Goal: Task Accomplishment & Management: Use online tool/utility

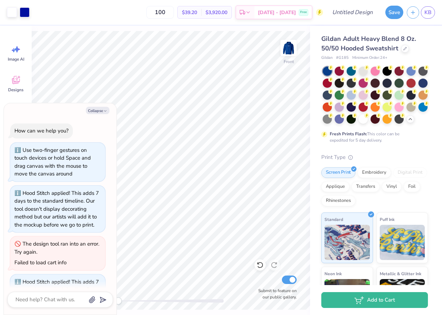
scroll to position [298, 0]
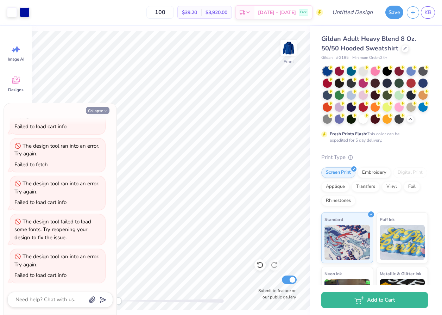
click at [100, 107] on button "Collapse" at bounding box center [98, 110] width 24 height 7
type textarea "x"
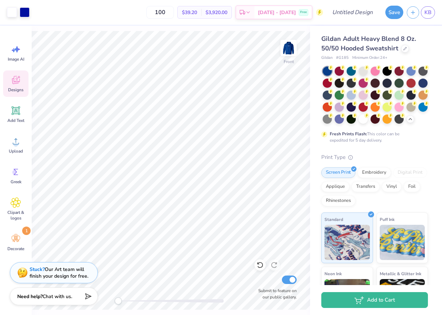
click at [21, 79] on div "Designs" at bounding box center [15, 83] width 25 height 26
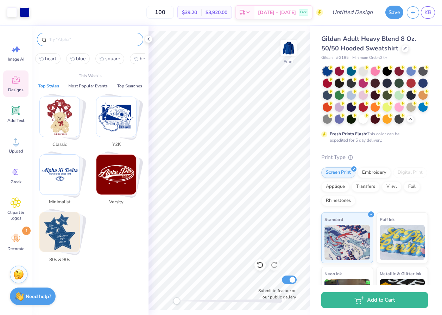
click at [92, 43] on input "text" at bounding box center [94, 39] width 90 height 7
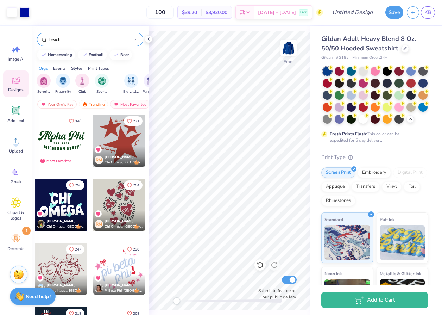
type input "beach"
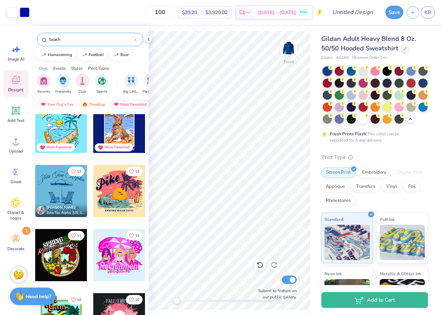
scroll to position [341, 0]
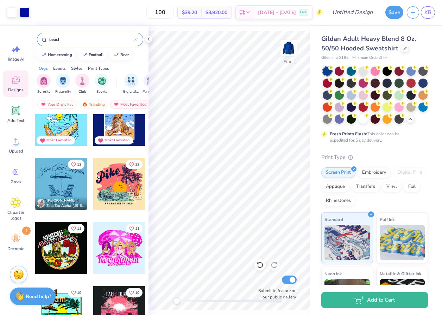
click at [64, 190] on div at bounding box center [61, 184] width 52 height 52
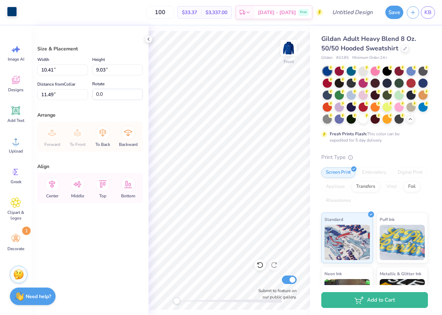
click at [12, 14] on div at bounding box center [12, 12] width 10 height 10
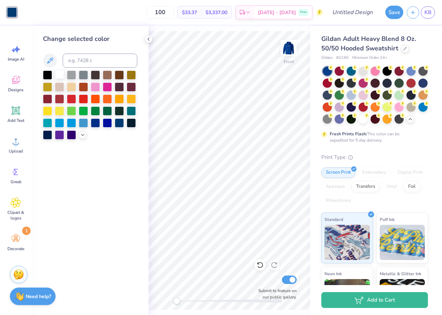
click at [60, 75] on div at bounding box center [59, 74] width 9 height 9
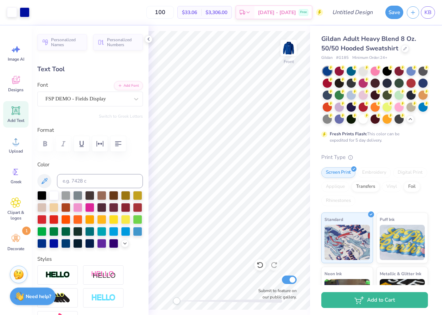
type input "6.05"
type input "0.40"
type input "21.77"
type input "7.76"
type input "0.62"
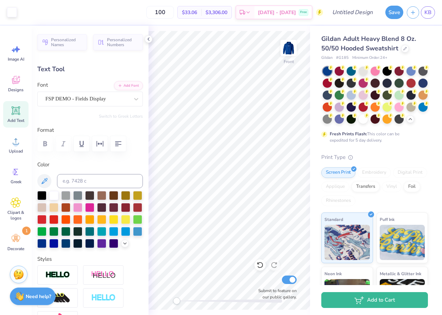
type input "21.04"
type input "10.41"
type input "3.13"
type input "13.14"
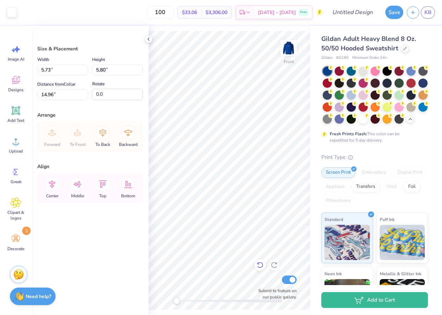
type input "5.86"
type input "5.93"
type input "13.60"
type input "13.03"
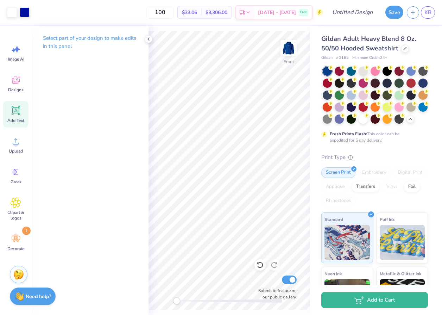
click at [19, 117] on div "Add Text" at bounding box center [15, 114] width 25 height 26
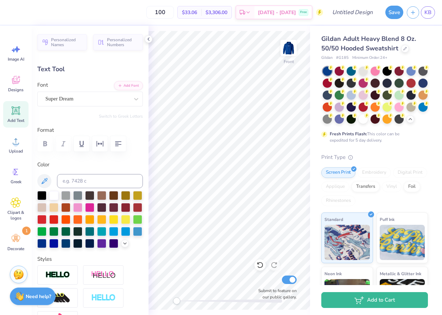
scroll to position [0, 4]
type textarea "life got better when i met you"
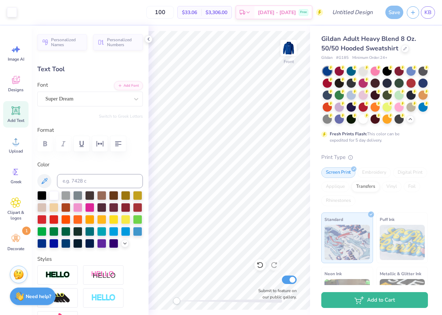
type input "15.67"
type input "1.00"
type input "15.50"
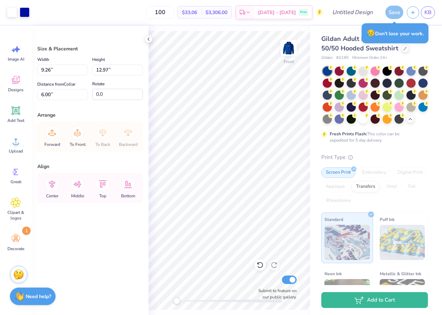
type input "7.47"
type input "6.00"
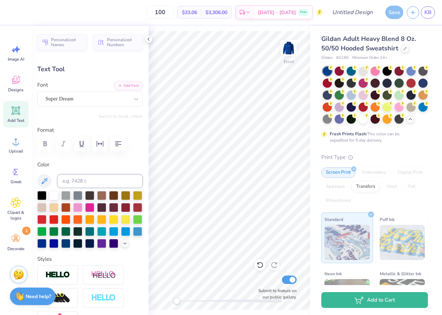
scroll to position [0, 0]
click at [76, 100] on div "Super Dream" at bounding box center [87, 98] width 85 height 11
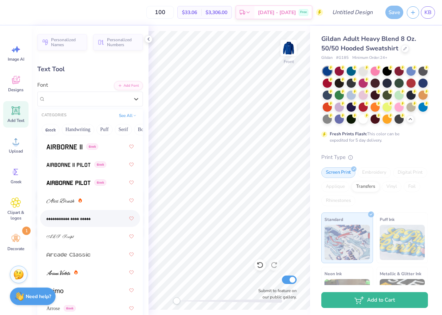
scroll to position [529, 0]
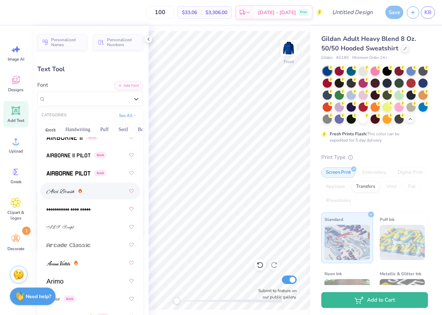
click at [64, 192] on img at bounding box center [60, 191] width 28 height 5
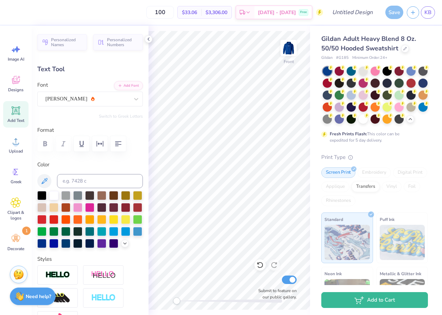
type input "10.29"
type input "0.85"
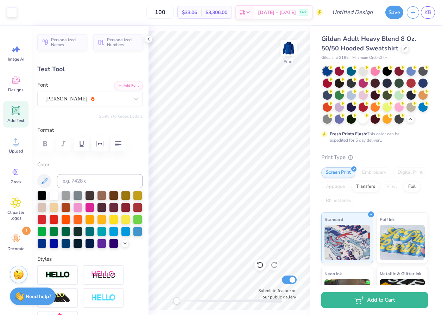
type input "19.51"
type textarea "life got better when I met you"
type input "10.69"
type input "1.04"
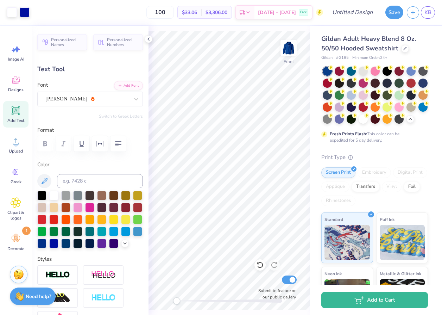
type input "19.39"
type textarea "life got better when i met you"
type input "10.29"
type input "0.85"
type input "19.48"
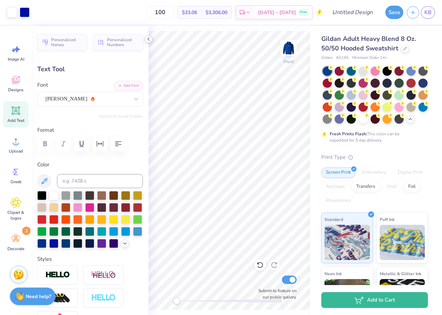
click at [149, 40] on icon at bounding box center [149, 39] width 6 height 6
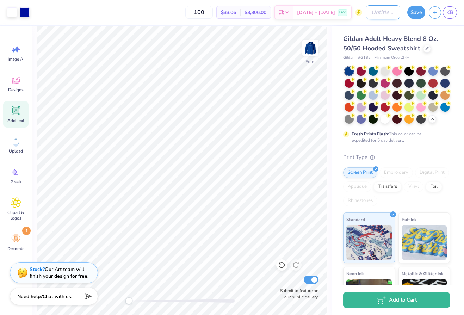
click at [379, 12] on input "Design Title" at bounding box center [382, 12] width 35 height 14
type input "life got better when I met you"
click at [418, 8] on button "Save" at bounding box center [416, 11] width 18 height 13
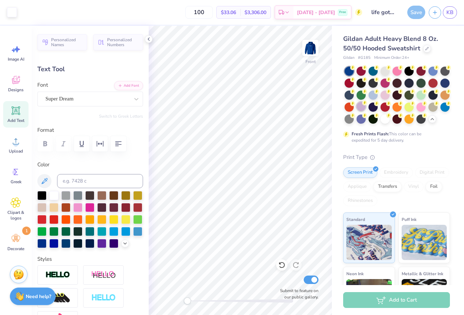
type input "8.59"
type input "3.31"
type input "7.00"
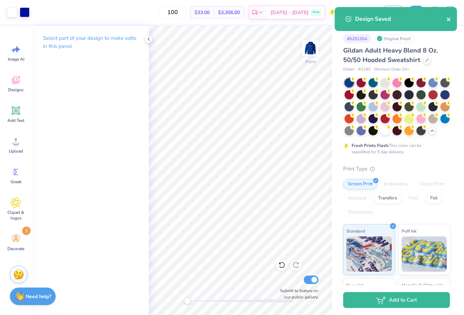
click at [442, 20] on icon "close" at bounding box center [448, 20] width 5 height 6
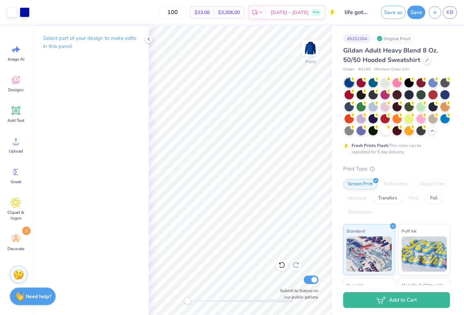
click at [437, 14] on icon "button" at bounding box center [435, 13] width 6 height 6
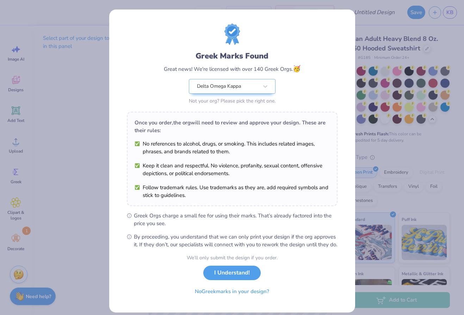
click at [228, 280] on button "I Understand!" at bounding box center [231, 272] width 57 height 14
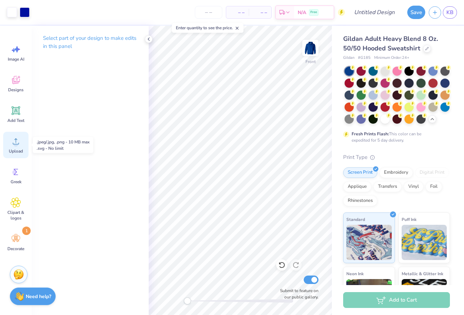
click at [17, 141] on icon at bounding box center [16, 141] width 11 height 11
click at [17, 75] on icon at bounding box center [16, 80] width 11 height 11
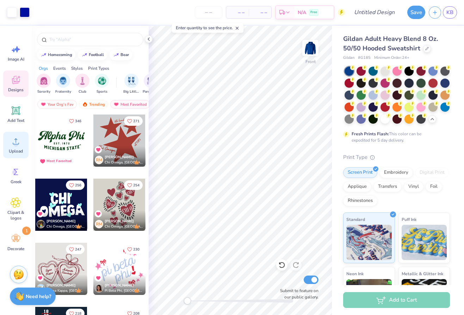
click at [15, 143] on circle at bounding box center [15, 144] width 5 height 5
click at [19, 145] on icon at bounding box center [16, 141] width 11 height 11
click at [442, 286] on div "Add to Cart" at bounding box center [398, 300] width 132 height 30
click at [10, 146] on div "Upload" at bounding box center [15, 145] width 25 height 26
click at [59, 37] on input "text" at bounding box center [94, 39] width 90 height 7
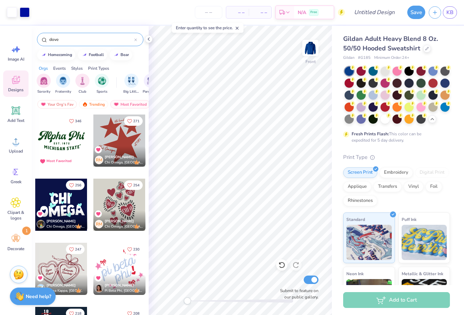
type input "dove"
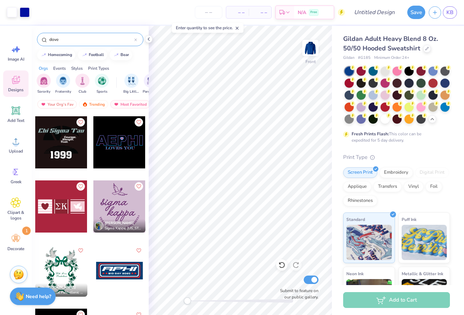
scroll to position [2949, 0]
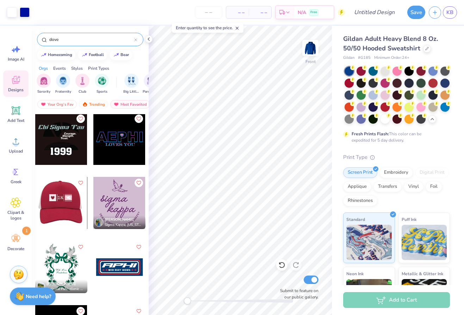
click at [35, 212] on div at bounding box center [9, 203] width 52 height 52
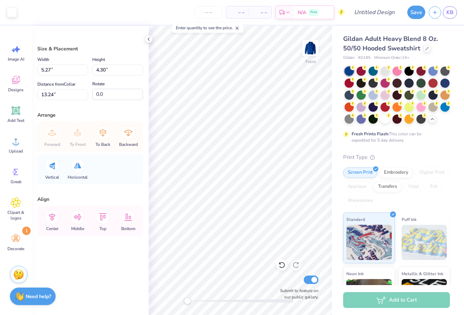
type input "5.27"
type input "4.30"
type input "13.24"
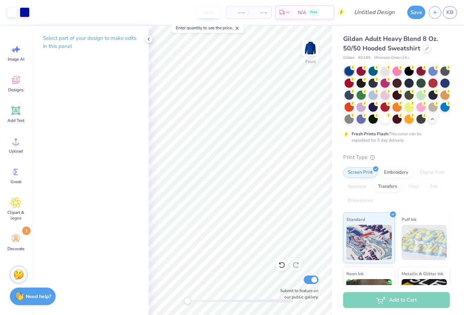
click at [200, 11] on input "number" at bounding box center [208, 12] width 27 height 13
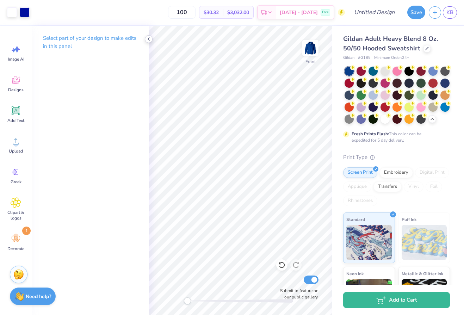
type input "100"
click at [145, 41] on div at bounding box center [149, 39] width 8 height 8
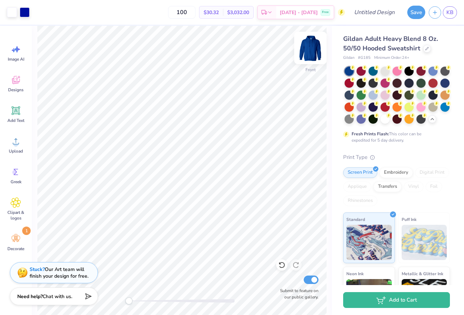
click at [312, 55] on img at bounding box center [310, 48] width 28 height 28
click at [14, 114] on icon at bounding box center [16, 110] width 11 height 11
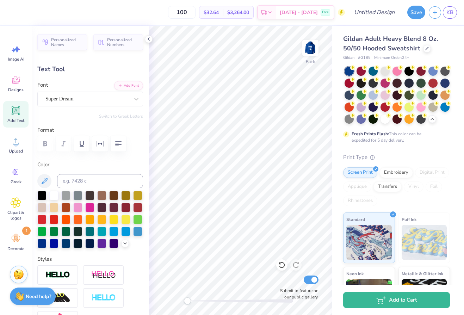
scroll to position [0, 1]
type textarea "Delta Omega"
click at [134, 96] on icon at bounding box center [136, 98] width 7 height 7
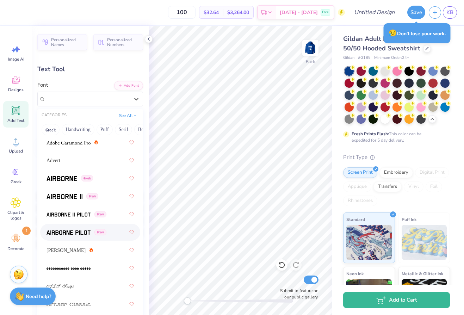
scroll to position [511, 0]
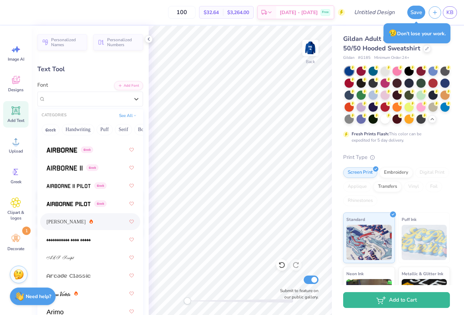
click at [62, 219] on span "Alex Brush" at bounding box center [65, 221] width 39 height 7
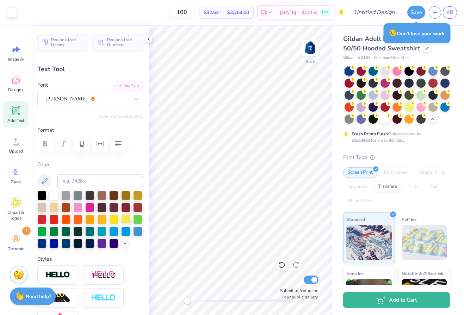
type input "12.94"
type input "2.25"
type input "6.12"
type input "8.23"
type input "1.43"
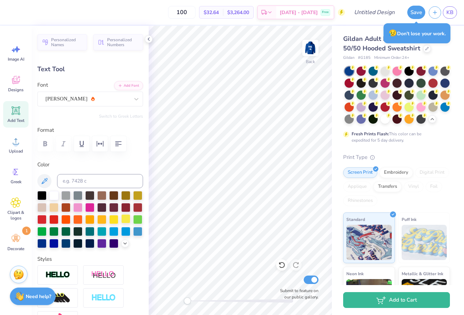
type input "6.04"
type input "1.05"
type input "3.00"
type textarea "D"
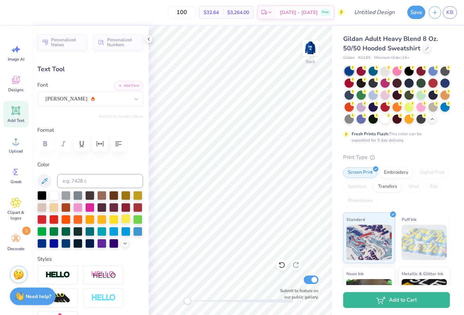
type textarea "Kappa"
type input "3.20"
type input "1.17"
type input "4.40"
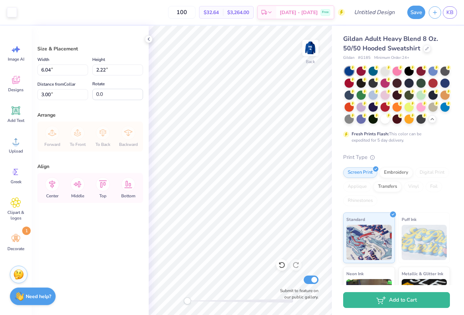
type input "4.81"
type input "1.77"
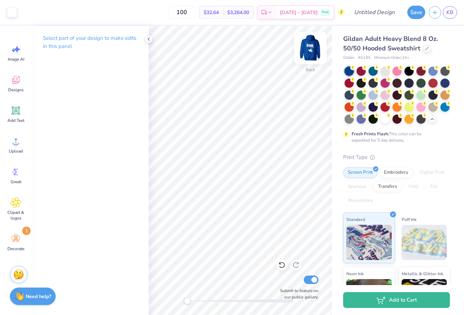
click at [313, 48] on img at bounding box center [310, 48] width 28 height 28
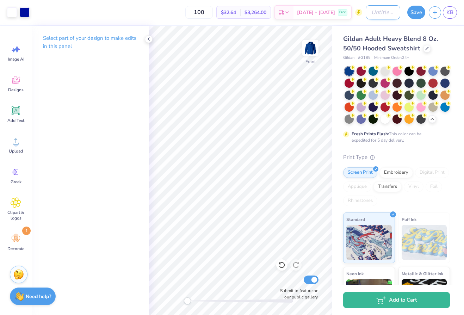
click at [367, 15] on input "Design Title" at bounding box center [382, 12] width 35 height 14
type input "Dove"
click at [148, 38] on polyline at bounding box center [148, 39] width 1 height 3
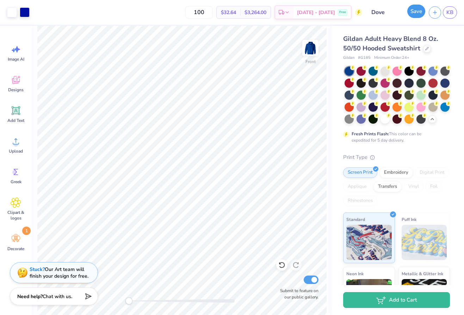
click at [414, 13] on button "Save" at bounding box center [416, 11] width 18 height 13
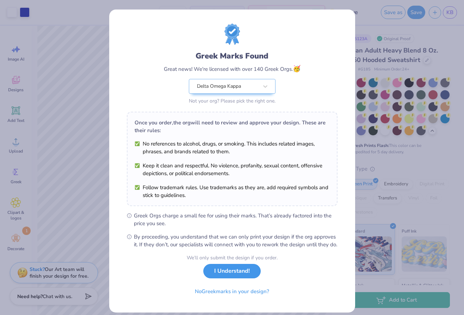
click at [237, 278] on button "I Understand!" at bounding box center [231, 271] width 57 height 14
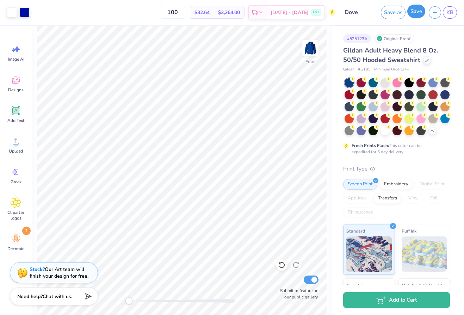
click at [417, 16] on button "Save" at bounding box center [416, 11] width 18 height 13
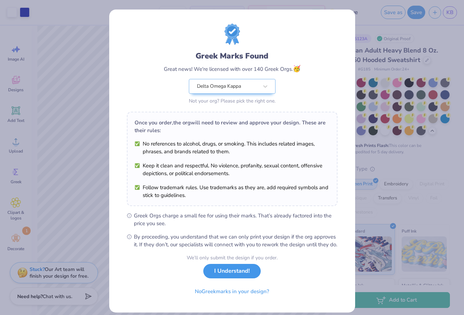
click at [231, 278] on button "I Understand!" at bounding box center [231, 271] width 57 height 14
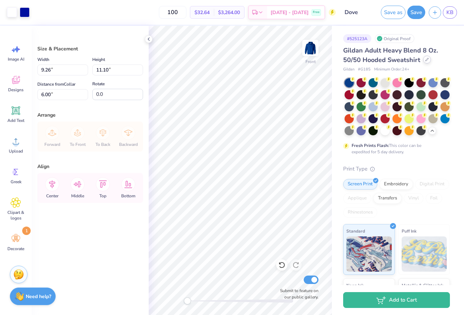
click at [427, 62] on div at bounding box center [427, 60] width 8 height 8
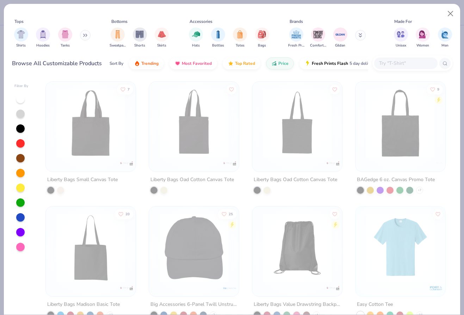
click at [354, 36] on div "Fresh Prints Comfort Colors Gildan" at bounding box center [331, 38] width 89 height 26
click at [359, 36] on icon at bounding box center [360, 35] width 4 height 4
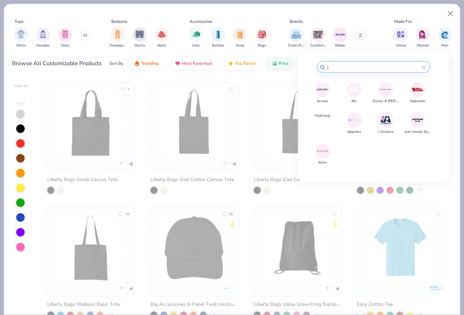
type input "j"
click at [325, 89] on img at bounding box center [322, 89] width 12 height 12
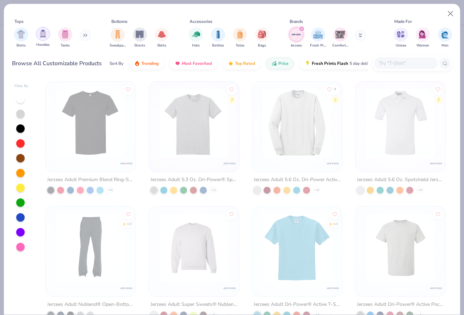
click at [40, 34] on img "filter for Hoodies" at bounding box center [43, 34] width 8 height 8
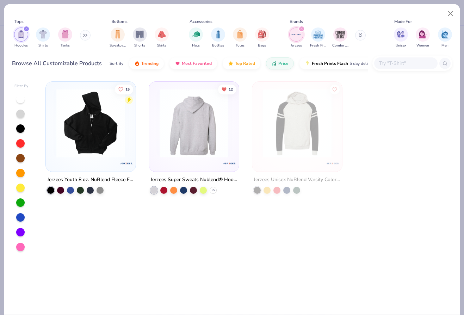
click at [211, 120] on img at bounding box center [194, 123] width 76 height 69
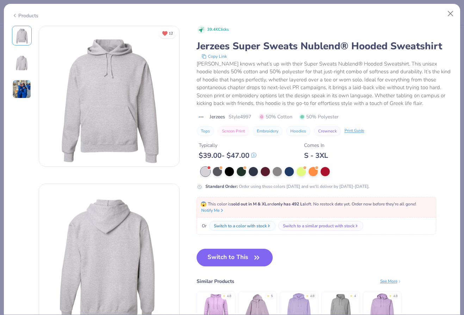
click at [26, 15] on div "Products" at bounding box center [25, 15] width 26 height 7
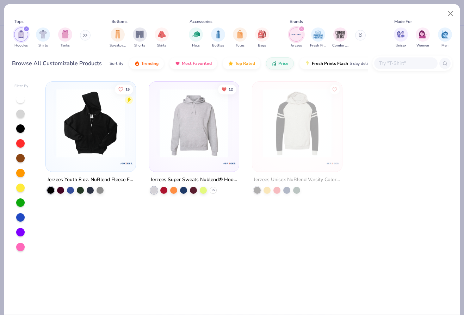
click at [87, 34] on icon at bounding box center [85, 35] width 4 height 4
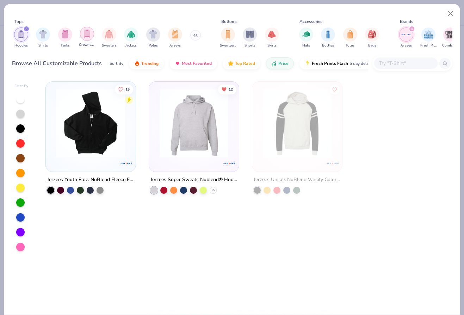
click at [89, 36] on img "filter for Crewnecks" at bounding box center [87, 34] width 8 height 8
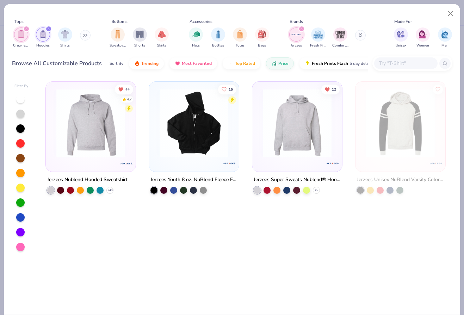
click at [90, 146] on img at bounding box center [91, 123] width 76 height 69
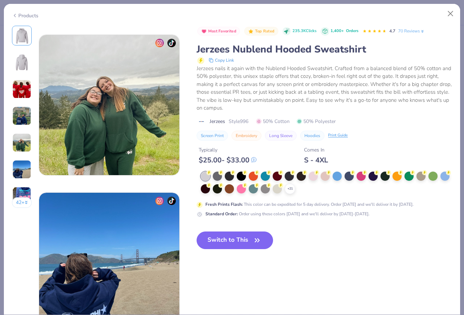
scroll to position [620, 0]
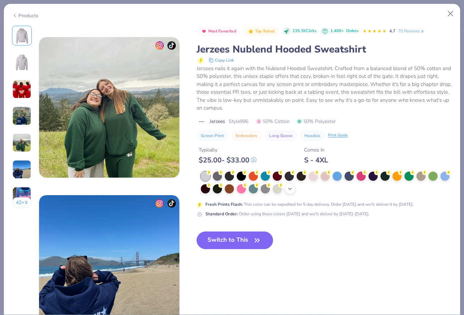
click at [290, 188] on icon at bounding box center [290, 189] width 6 height 6
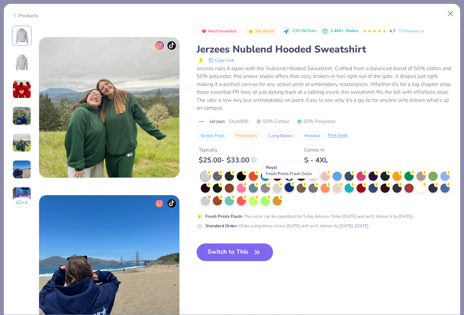
click at [289, 186] on div at bounding box center [288, 187] width 9 height 9
click at [243, 255] on button "Switch to This" at bounding box center [234, 252] width 76 height 18
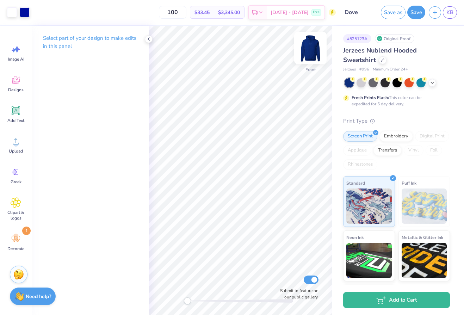
click at [314, 48] on img at bounding box center [310, 48] width 28 height 28
click at [419, 12] on button "Save" at bounding box center [416, 11] width 18 height 13
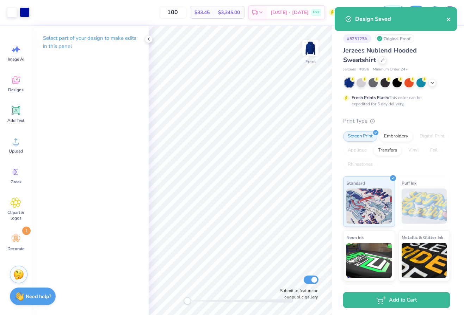
click at [442, 20] on icon "close" at bounding box center [448, 20] width 4 height 4
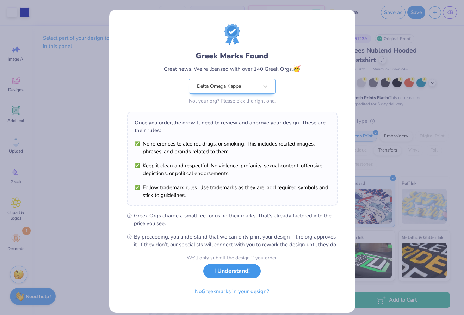
click at [242, 278] on button "I Understand!" at bounding box center [231, 271] width 57 height 14
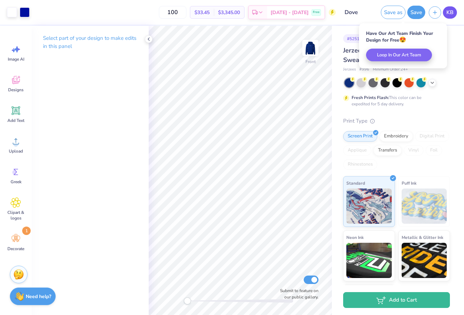
click at [442, 13] on span "KB" at bounding box center [449, 12] width 7 height 8
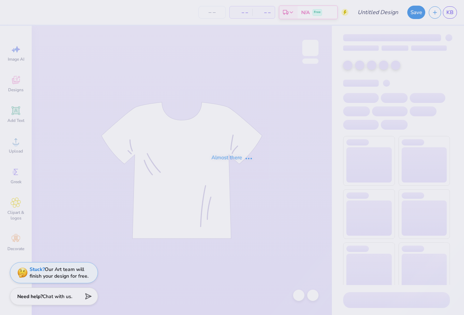
type input "life got better when I met you"
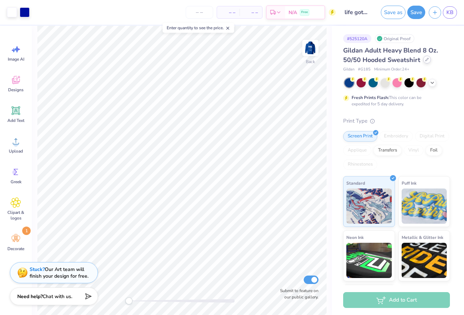
click at [425, 61] on icon at bounding box center [426, 59] width 3 height 3
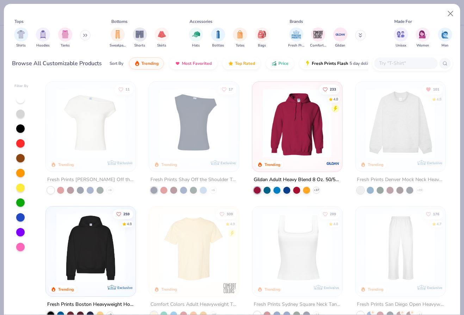
click at [83, 35] on button at bounding box center [85, 35] width 11 height 11
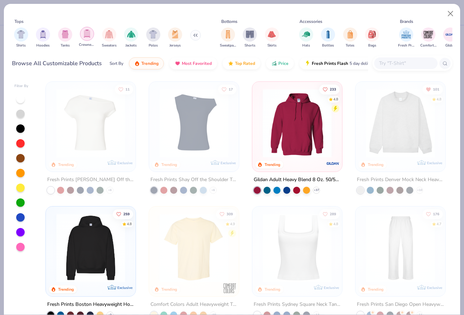
click at [85, 39] on div "filter for Crewnecks" at bounding box center [87, 34] width 14 height 14
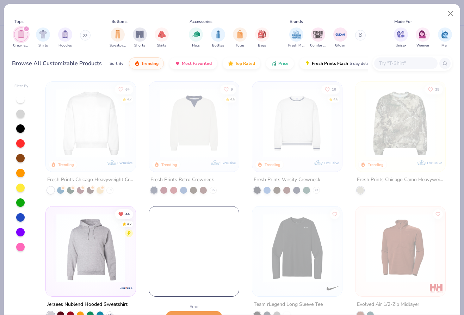
click at [359, 35] on icon at bounding box center [360, 34] width 2 height 1
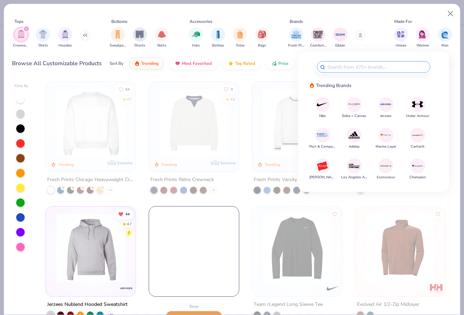
click at [108, 260] on img at bounding box center [91, 247] width 76 height 69
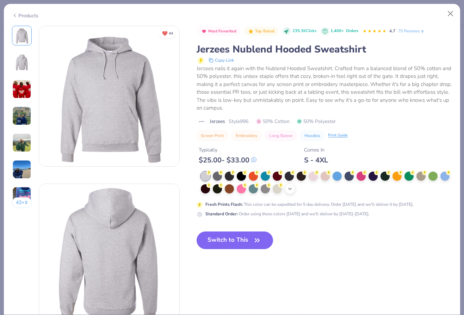
click at [291, 189] on icon at bounding box center [290, 189] width 6 height 6
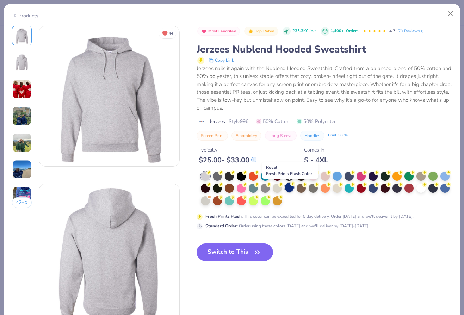
click at [291, 189] on div at bounding box center [288, 187] width 9 height 9
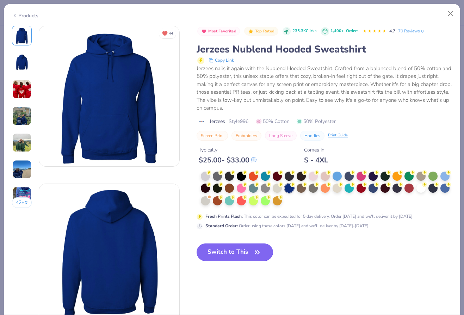
click at [252, 247] on button "Switch to This" at bounding box center [234, 252] width 76 height 18
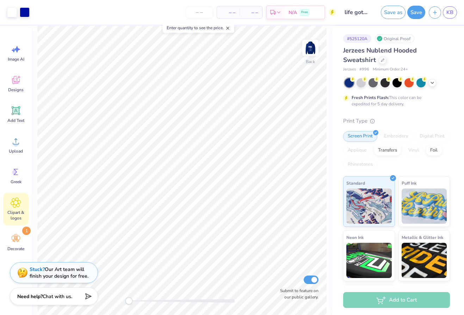
click at [18, 207] on icon at bounding box center [16, 202] width 10 height 11
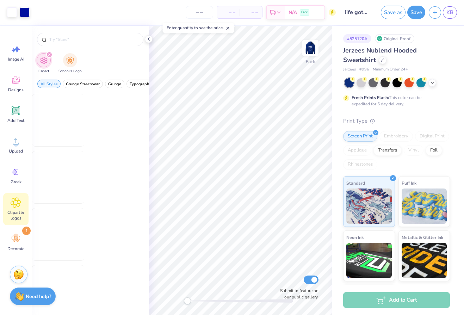
click at [18, 207] on icon at bounding box center [16, 203] width 10 height 10
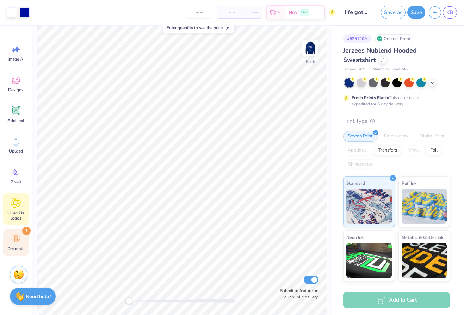
click at [17, 239] on icon at bounding box center [17, 240] width 3 height 3
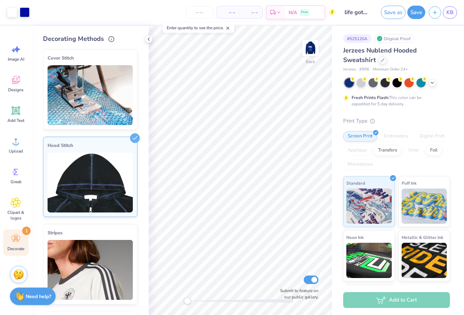
click at [17, 239] on icon at bounding box center [17, 240] width 3 height 3
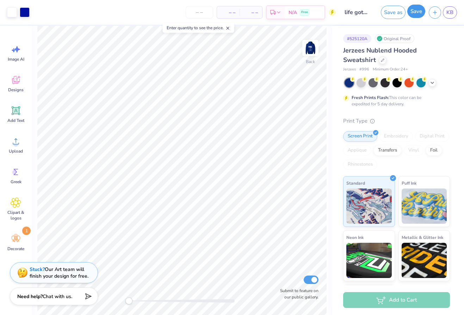
click at [415, 11] on button "Save" at bounding box center [416, 11] width 18 height 13
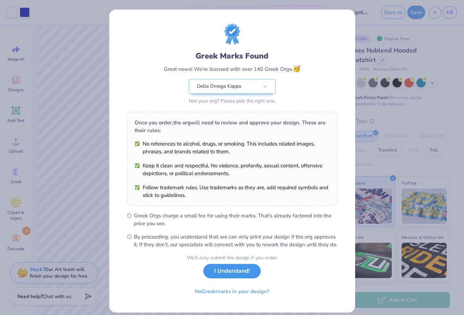
click at [239, 278] on button "I Understand!" at bounding box center [231, 271] width 57 height 14
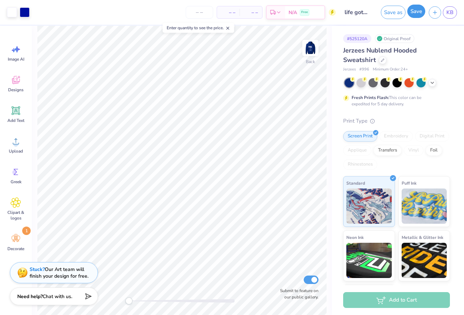
click at [414, 17] on button "Save" at bounding box center [416, 11] width 18 height 13
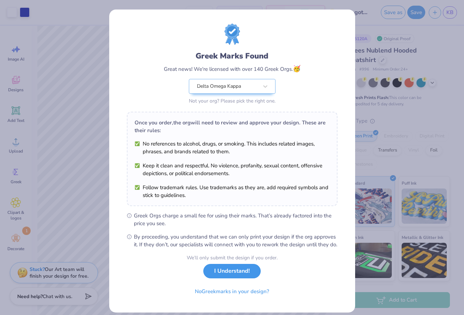
click at [240, 278] on button "I Understand!" at bounding box center [231, 271] width 57 height 14
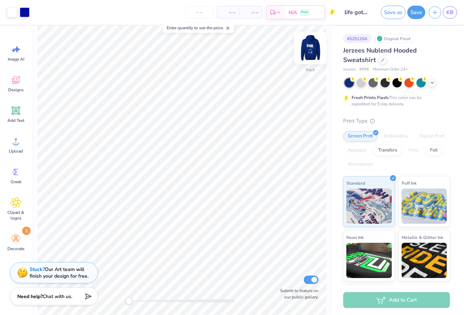
click at [314, 50] on img at bounding box center [310, 48] width 28 height 28
click at [312, 47] on img at bounding box center [310, 48] width 28 height 28
click at [411, 18] on div "Save" at bounding box center [416, 12] width 18 height 13
click at [420, 12] on button "Save" at bounding box center [416, 11] width 18 height 13
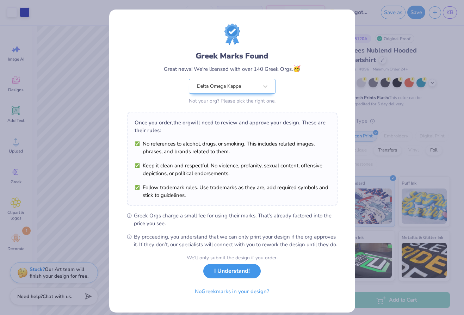
click at [240, 278] on button "I Understand!" at bounding box center [231, 271] width 57 height 14
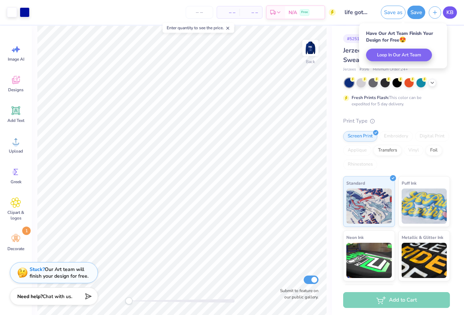
click at [447, 13] on span "KB" at bounding box center [449, 12] width 7 height 8
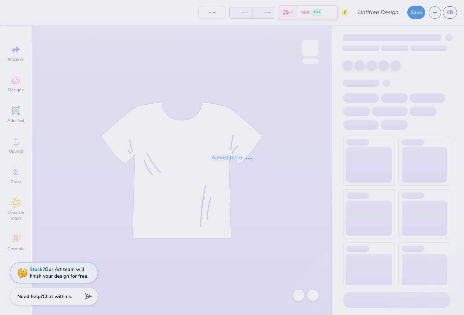
type input "Blue Pants"
type input "50"
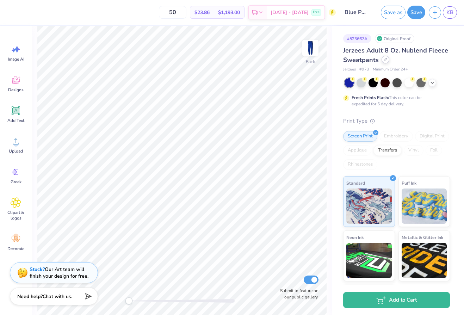
click at [383, 61] on icon at bounding box center [385, 60] width 4 height 4
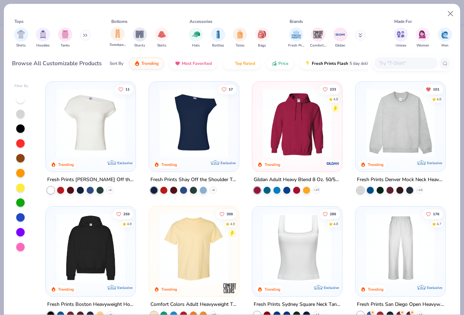
click at [124, 29] on div "Sweatpants" at bounding box center [117, 37] width 16 height 21
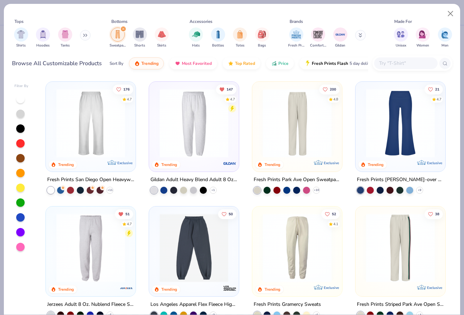
click at [360, 35] on icon at bounding box center [360, 35] width 4 height 4
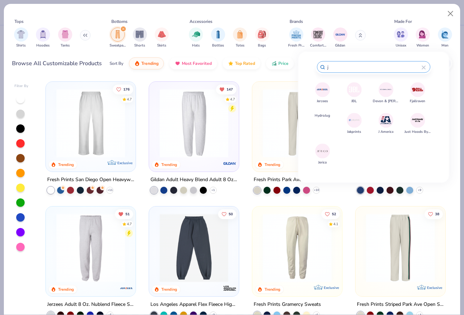
type input "j"
click at [323, 90] on img at bounding box center [322, 89] width 12 height 12
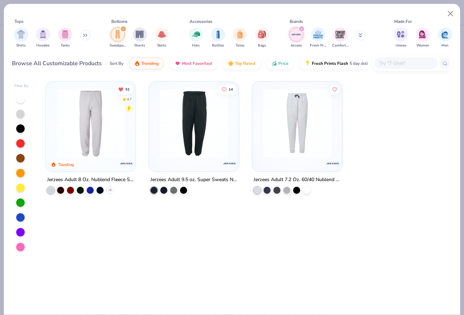
click at [90, 145] on img at bounding box center [91, 123] width 76 height 69
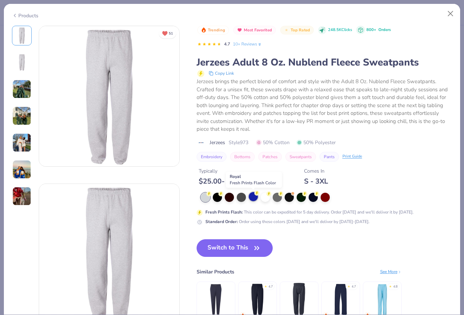
click at [251, 196] on div at bounding box center [253, 196] width 9 height 9
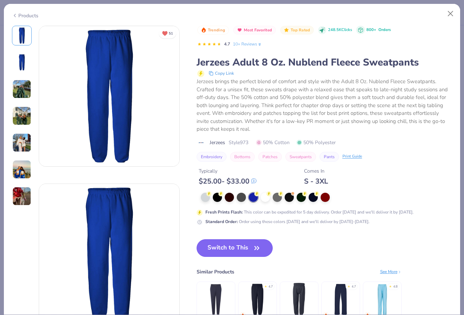
click at [241, 250] on button "Switch to This" at bounding box center [234, 248] width 76 height 18
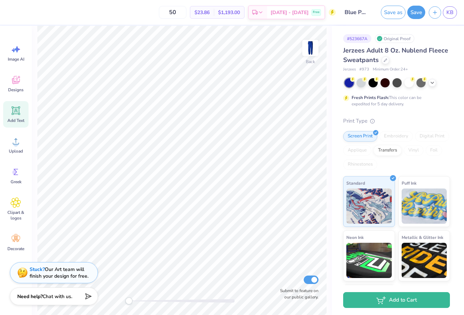
click at [16, 118] on span "Add Text" at bounding box center [15, 121] width 17 height 6
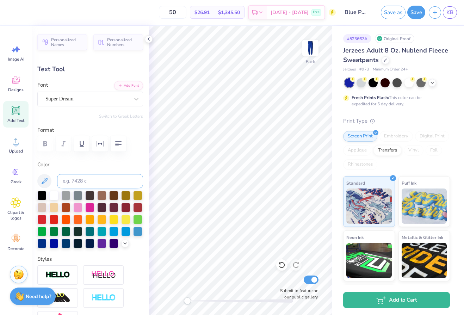
type textarea "Delta Omega"
type input "7.70"
type input "1.18"
type input "22.66"
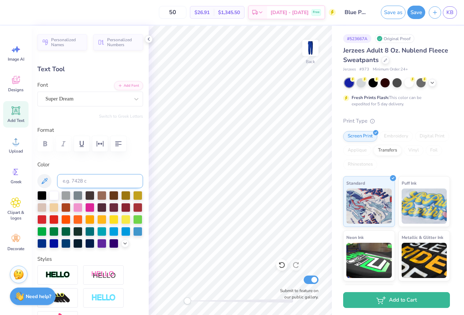
type input "4.67"
type input "0.71"
type input "14.41"
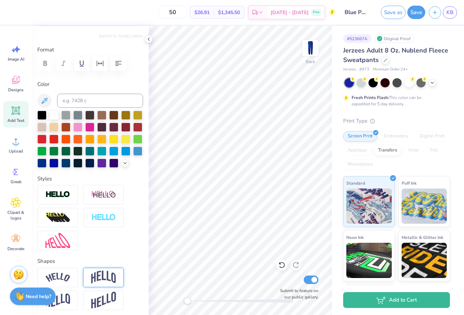
scroll to position [113, 0]
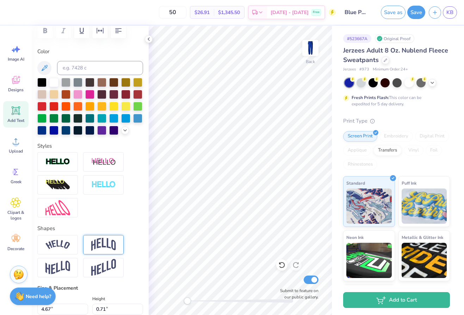
click at [106, 249] on img at bounding box center [103, 244] width 25 height 13
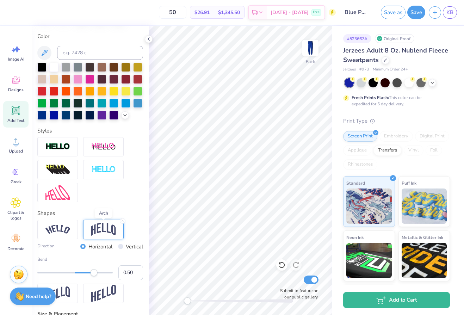
scroll to position [129, 0]
click at [16, 111] on icon at bounding box center [16, 110] width 7 height 7
type input "7.81"
type input "2.26"
type input "22.12"
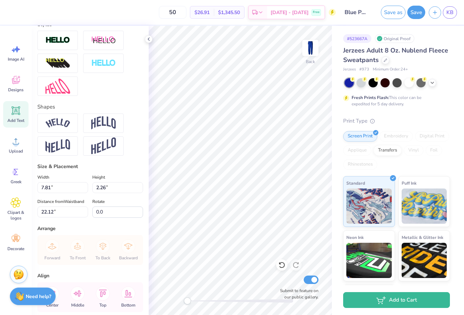
scroll to position [240, 0]
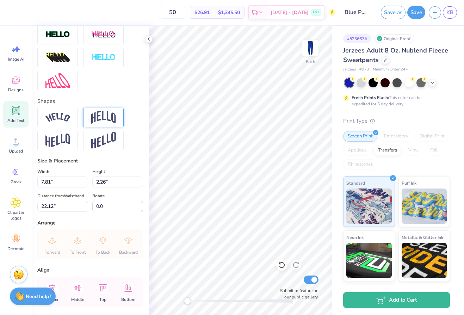
type textarea "Kappa"
click at [105, 123] on img at bounding box center [103, 117] width 25 height 13
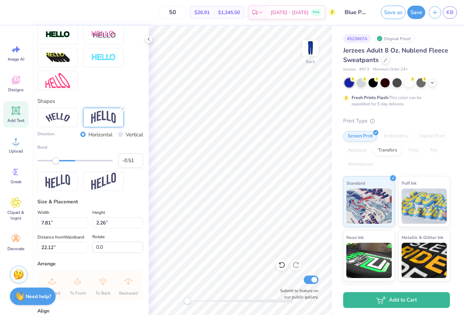
type input "-0.50"
drag, startPoint x: 95, startPoint y: 160, endPoint x: 56, endPoint y: 161, distance: 38.7
click at [56, 161] on div "Accessibility label" at bounding box center [56, 160] width 7 height 7
type input "7.70"
type input "4.12"
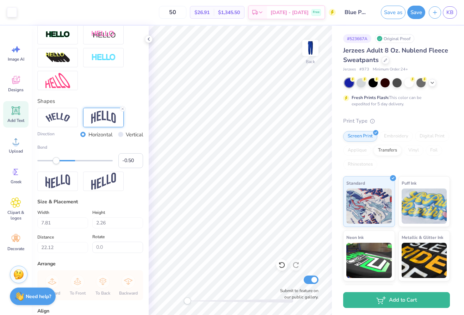
type input "21.19"
type input "3.38"
type input "1.81"
type input "21.86"
type input "-0.35"
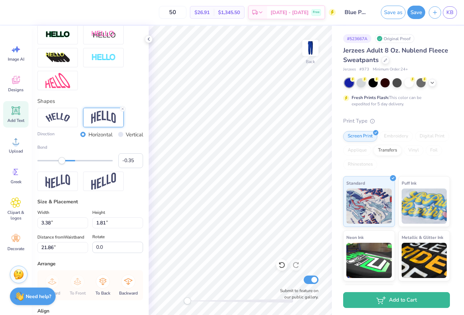
drag, startPoint x: 58, startPoint y: 161, endPoint x: 62, endPoint y: 162, distance: 3.9
click at [62, 162] on div "Accessibility label" at bounding box center [61, 160] width 7 height 7
type input "4.67"
type input "1.49"
type input "3.23"
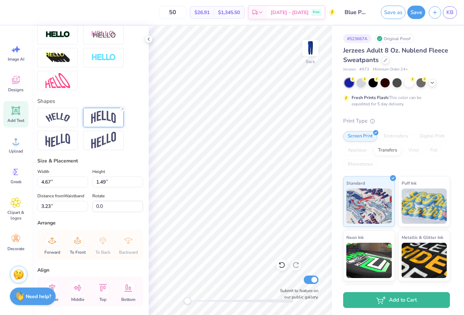
click at [102, 125] on div at bounding box center [103, 117] width 40 height 19
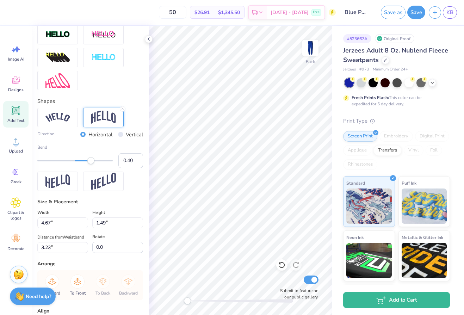
type input "0.39"
drag, startPoint x: 94, startPoint y: 161, endPoint x: 90, endPoint y: 161, distance: 4.2
click at [90, 161] on div "Accessibility label" at bounding box center [90, 160] width 7 height 7
click at [13, 81] on icon at bounding box center [15, 81] width 7 height 6
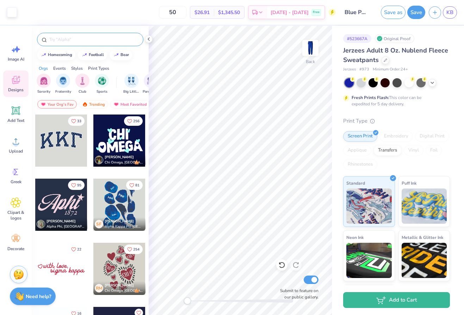
click at [76, 41] on input "text" at bounding box center [94, 39] width 90 height 7
type input "dove"
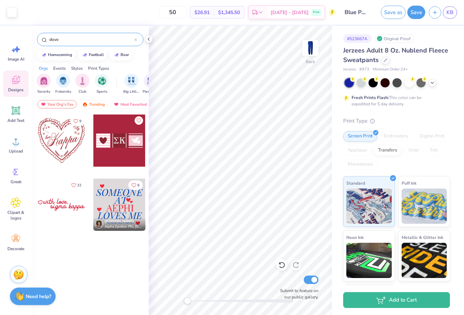
click at [114, 133] on div at bounding box center [119, 140] width 52 height 52
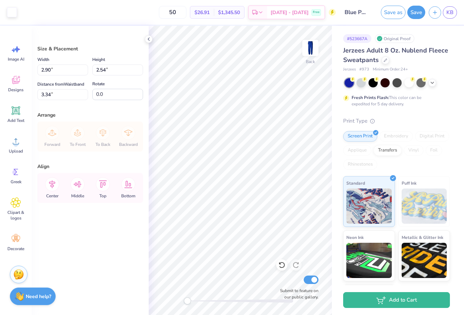
type input "2.90"
type input "2.54"
type input "2.59"
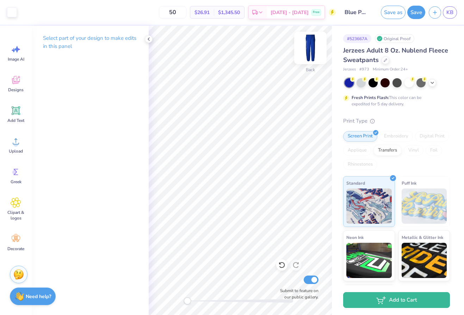
click at [312, 50] on img at bounding box center [310, 48] width 28 height 28
click at [312, 50] on img at bounding box center [310, 48] width 14 height 14
click at [312, 50] on img at bounding box center [310, 48] width 28 height 28
click at [310, 53] on img at bounding box center [310, 48] width 28 height 28
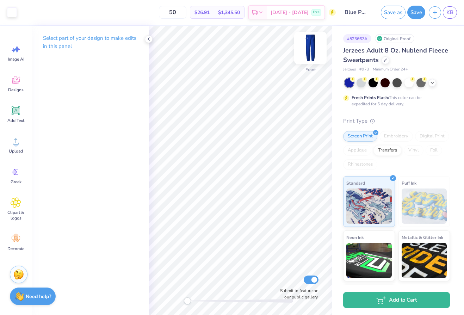
click at [308, 57] on img at bounding box center [310, 48] width 28 height 28
click at [311, 40] on img at bounding box center [310, 48] width 28 height 28
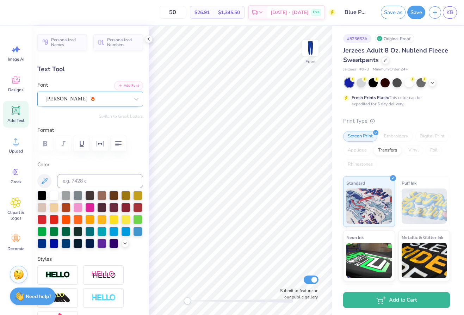
click at [75, 100] on div "Alex Brush" at bounding box center [87, 98] width 85 height 11
type input "0.0"
click at [311, 43] on img at bounding box center [310, 48] width 28 height 28
type input "2.90"
type input "0.79"
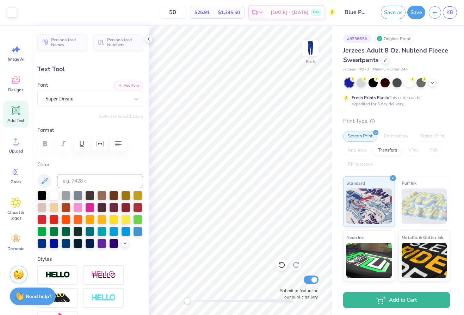
type input "2.59"
click at [308, 49] on img at bounding box center [310, 48] width 28 height 28
type input "2.30"
type input "18.00"
type input "6.87"
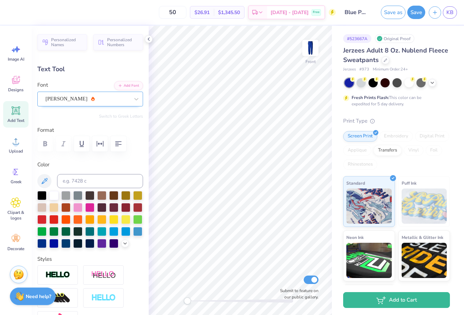
click at [96, 98] on div "Alex Brush" at bounding box center [87, 98] width 85 height 11
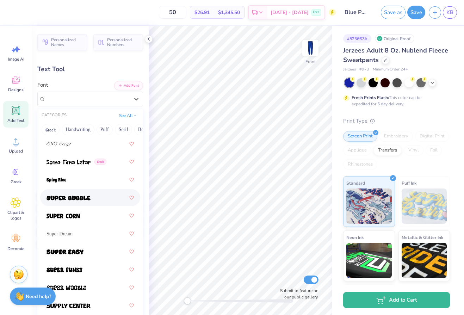
scroll to position [4848, 0]
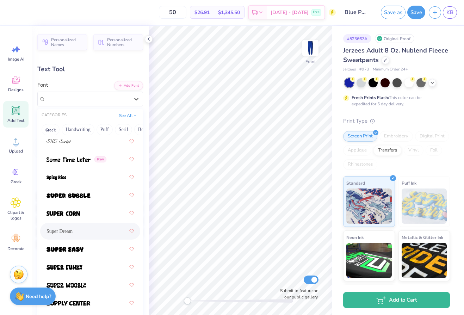
click at [73, 232] on span "Super Dream" at bounding box center [59, 230] width 26 height 7
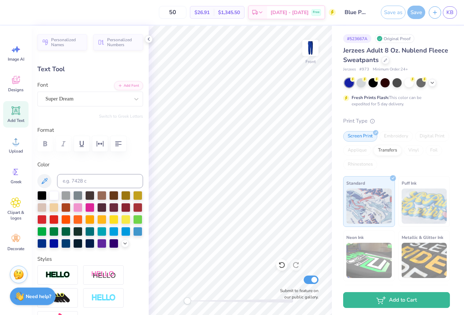
type input "0.0"
type input "2.20"
type input "20.73"
type input "5.51"
type input "0.0"
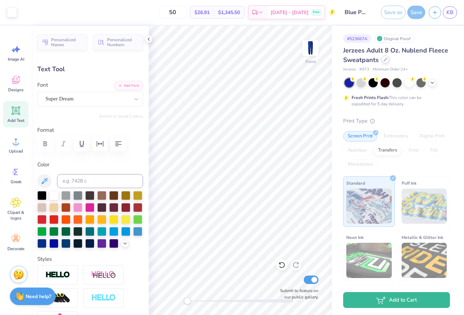
click at [388, 60] on div at bounding box center [385, 60] width 8 height 8
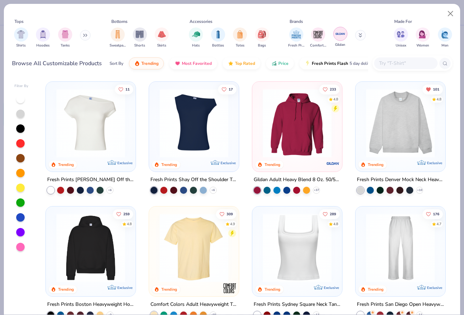
click at [340, 36] on img "filter for Gildan" at bounding box center [340, 34] width 11 height 11
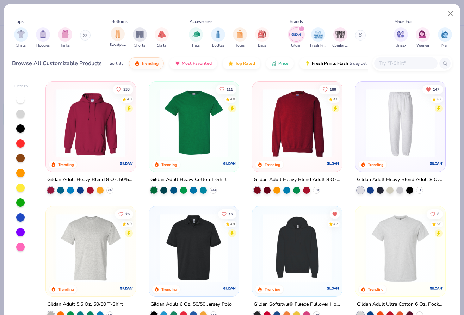
click at [123, 42] on div "Sweatpants" at bounding box center [117, 37] width 16 height 21
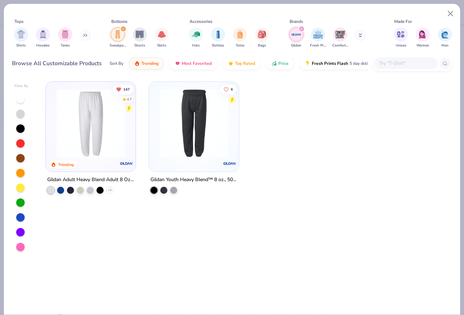
click at [298, 29] on div "filter for Gildan" at bounding box center [301, 29] width 6 height 6
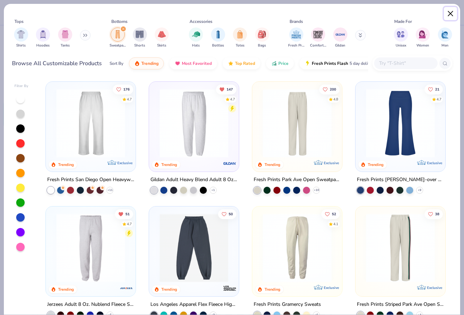
click at [448, 13] on button "Close" at bounding box center [450, 13] width 13 height 13
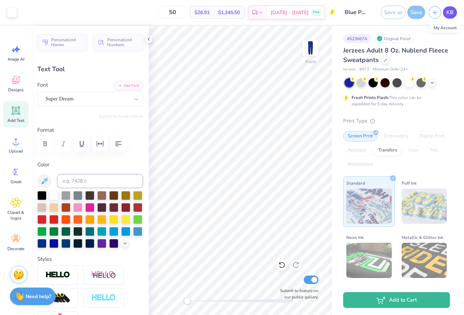
click at [446, 15] on span "KB" at bounding box center [449, 12] width 7 height 8
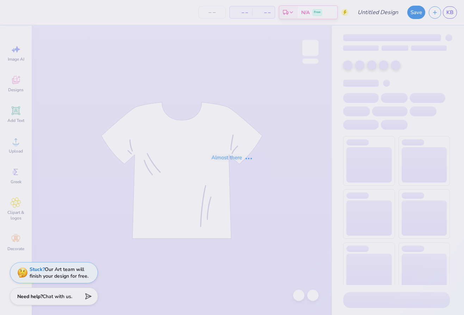
type input "life got better when I met you"
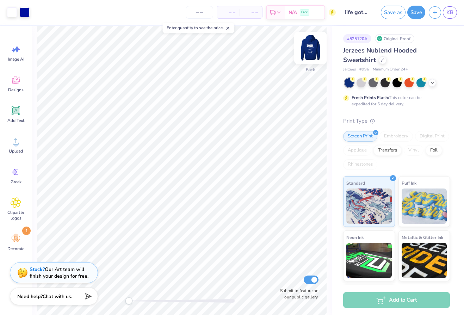
click at [309, 52] on img at bounding box center [310, 48] width 28 height 28
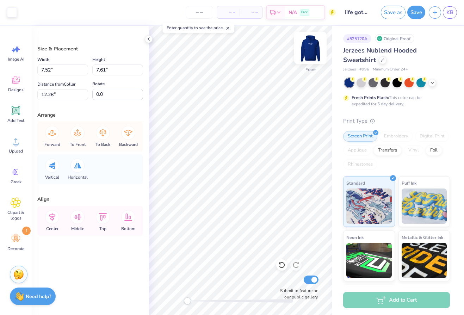
type input "7.52"
type input "7.61"
type input "12.28"
type input "8.02"
type input "8.12"
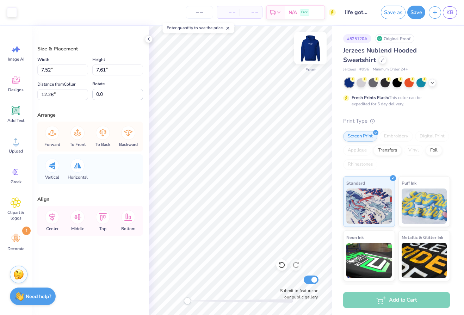
type input "14.14"
click at [199, 11] on input "number" at bounding box center [199, 12] width 27 height 13
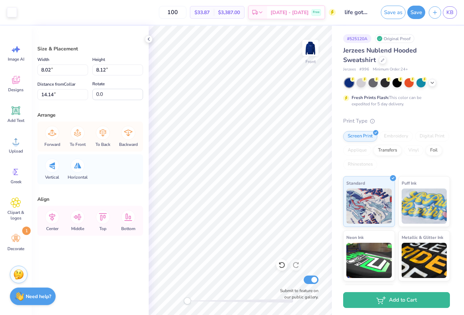
type input "100"
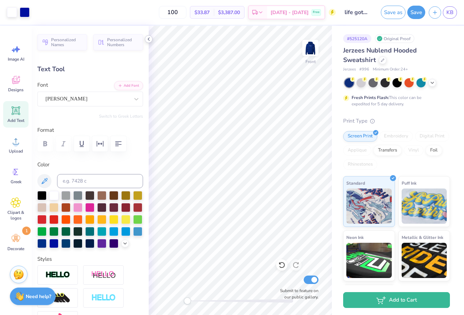
click at [148, 37] on icon at bounding box center [149, 39] width 6 height 6
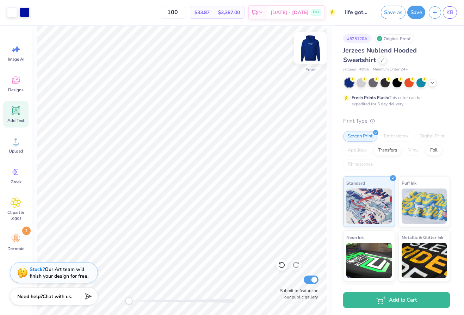
click at [312, 51] on img at bounding box center [310, 48] width 28 height 28
click at [312, 51] on img at bounding box center [310, 48] width 14 height 14
click at [418, 14] on button "Save" at bounding box center [416, 11] width 18 height 13
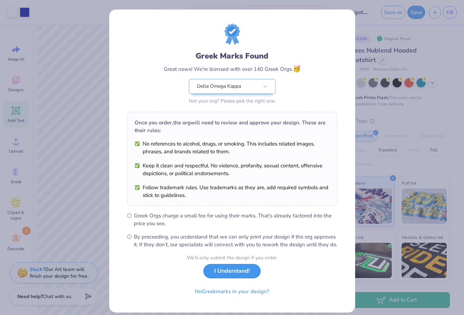
click at [249, 278] on button "I Understand!" at bounding box center [231, 271] width 57 height 14
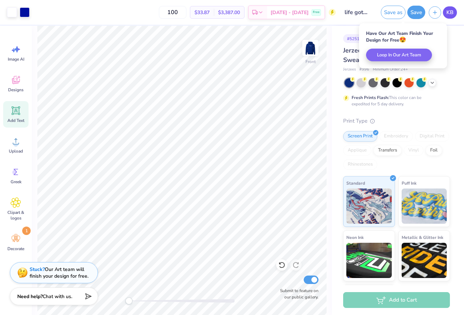
click at [450, 11] on span "KB" at bounding box center [449, 12] width 7 height 8
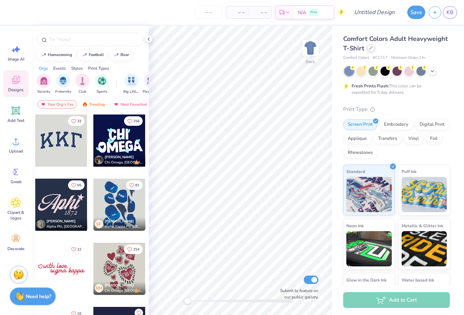
click at [372, 46] on icon at bounding box center [371, 48] width 4 height 4
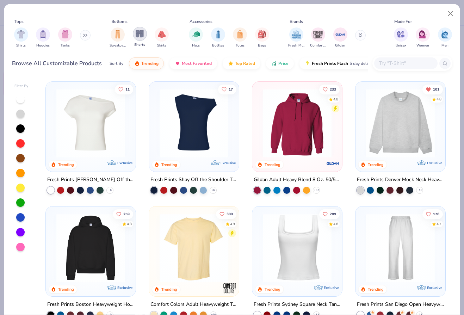
click at [142, 33] on img "filter for Shorts" at bounding box center [140, 34] width 8 height 8
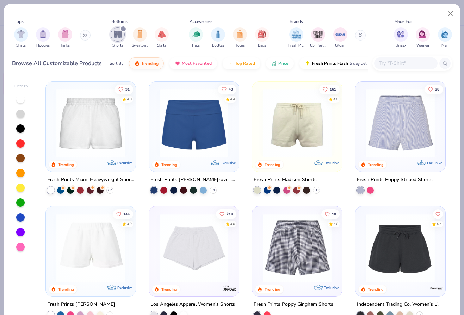
click at [108, 128] on img at bounding box center [91, 123] width 76 height 69
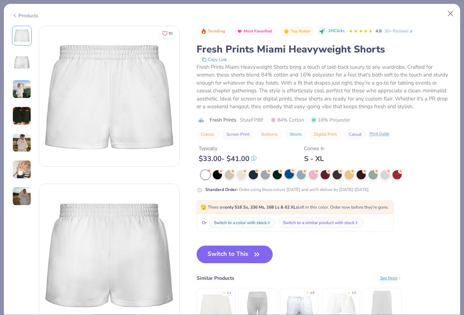
click at [291, 175] on div at bounding box center [288, 173] width 9 height 9
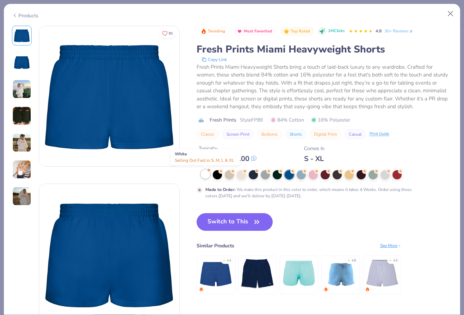
click at [205, 174] on div at bounding box center [205, 173] width 9 height 9
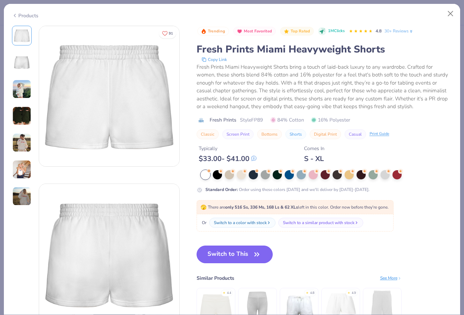
click at [239, 253] on button "Switch to This" at bounding box center [234, 254] width 76 height 18
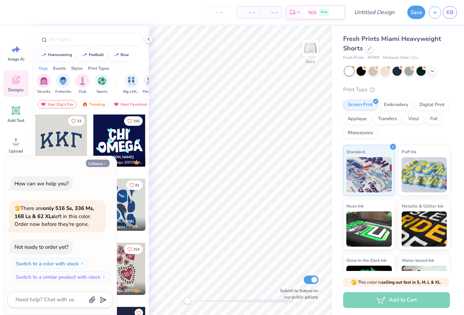
click at [101, 162] on button "Collapse" at bounding box center [98, 162] width 24 height 7
type textarea "x"
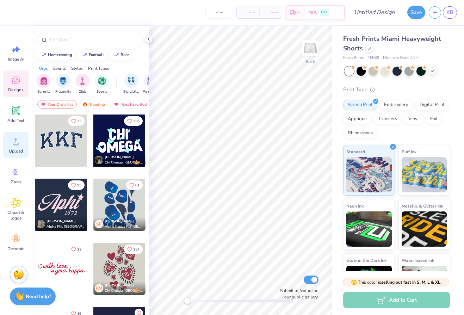
click at [15, 146] on circle at bounding box center [15, 144] width 5 height 5
click at [18, 117] on div "Add Text" at bounding box center [15, 114] width 25 height 26
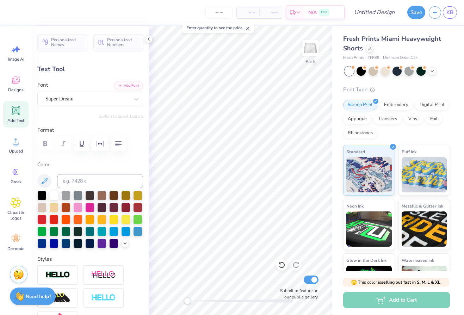
scroll to position [0, 1]
type textarea "Delta Omega"
click at [54, 242] on div at bounding box center [53, 242] width 9 height 9
click at [67, 104] on div "Super Dream" at bounding box center [90, 99] width 106 height 15
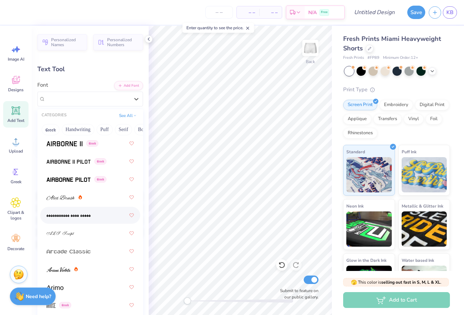
scroll to position [212, 0]
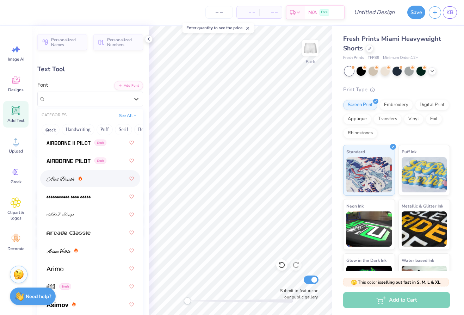
click at [77, 182] on div at bounding box center [64, 178] width 36 height 7
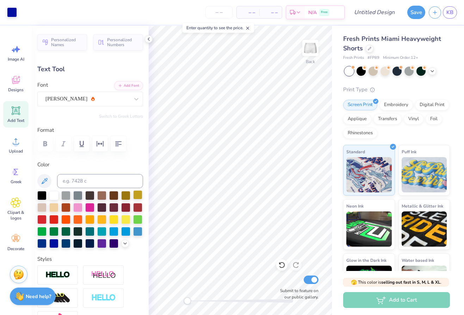
type input "6.30"
type input "1.10"
type input "4.70"
type input "3.60"
type input "0.63"
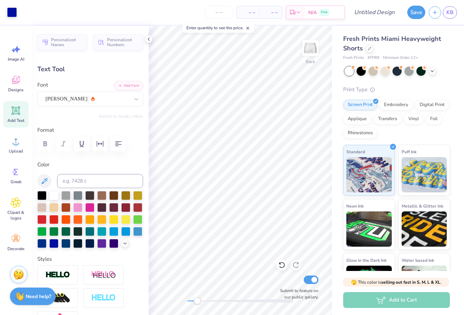
drag, startPoint x: 189, startPoint y: 303, endPoint x: 198, endPoint y: 303, distance: 9.5
click at [198, 303] on div "Accessibility label" at bounding box center [197, 300] width 7 height 7
click at [174, 301] on div "Back Submit to feature on our public gallery." at bounding box center [240, 170] width 183 height 289
type input "1.16"
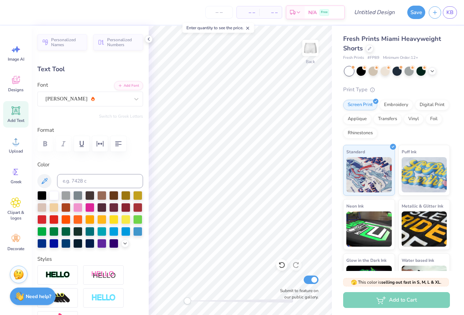
type textarea "Kappa"
type input "1.91"
type input "0.70"
type input "2.32"
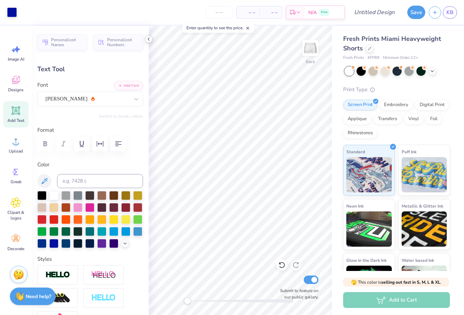
click at [150, 39] on icon at bounding box center [149, 39] width 6 height 6
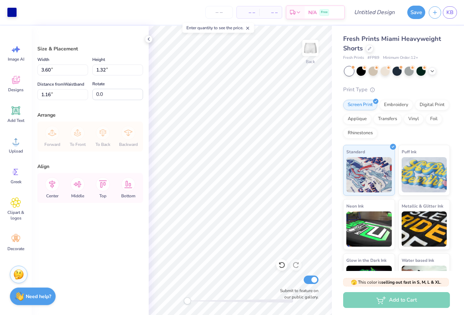
type input "8.35"
type input "4.16"
type input "1.53"
type input "8.14"
type input "8.47"
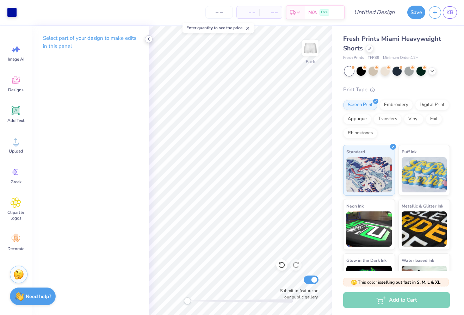
click at [146, 39] on icon at bounding box center [149, 39] width 6 height 6
click at [149, 41] on icon at bounding box center [149, 39] width 6 height 6
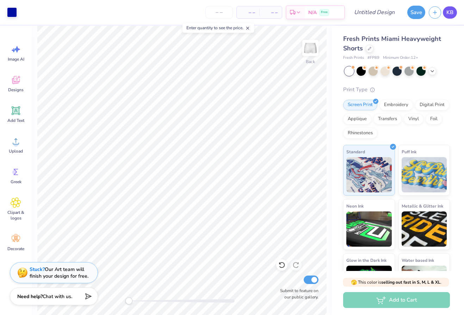
click at [449, 9] on span "KB" at bounding box center [449, 12] width 7 height 8
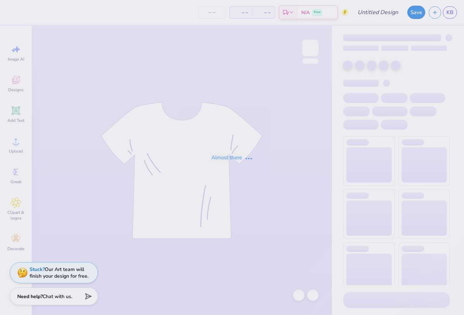
type input "life got better when I met you"
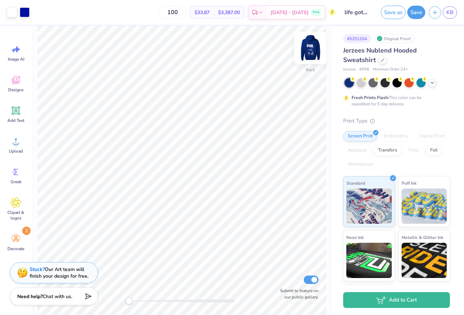
click at [315, 45] on img at bounding box center [310, 48] width 28 height 28
click at [182, 13] on input "100" at bounding box center [172, 12] width 27 height 13
type input "100"
click at [449, 10] on span "KB" at bounding box center [449, 12] width 7 height 8
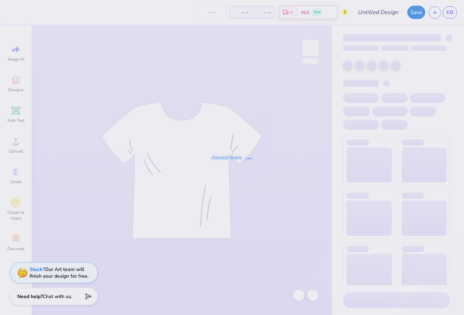
type input "Blue Pants"
type input "50"
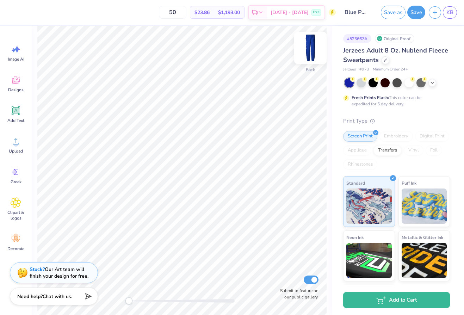
click at [309, 49] on img at bounding box center [310, 48] width 28 height 28
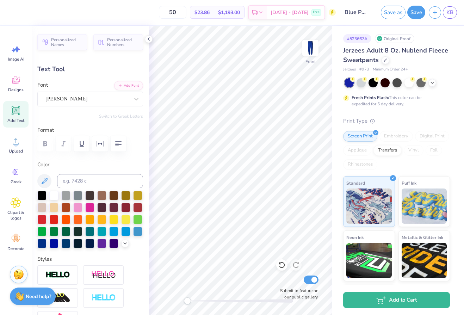
type input "0.0"
click at [303, 51] on img at bounding box center [310, 48] width 28 height 28
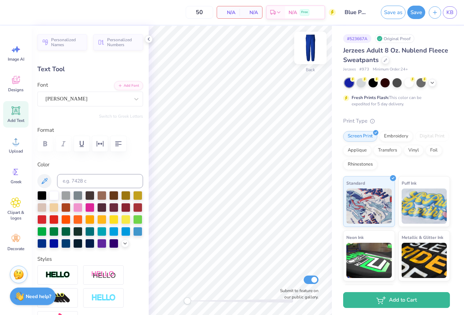
type input "2.29"
type input "17.90"
type input "6.94"
type input "0.0"
click at [312, 52] on img at bounding box center [310, 48] width 28 height 28
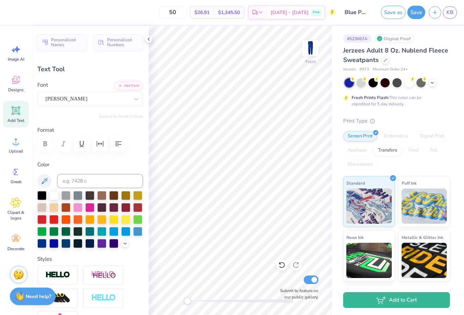
click at [312, 52] on img at bounding box center [310, 48] width 14 height 14
click at [147, 40] on icon at bounding box center [149, 39] width 6 height 6
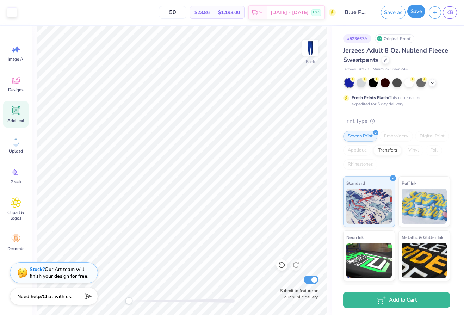
click at [416, 12] on button "Save" at bounding box center [416, 11] width 18 height 13
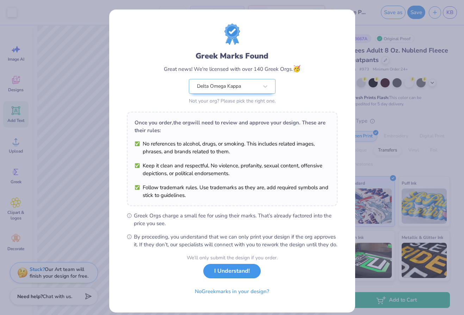
click at [236, 278] on button "I Understand!" at bounding box center [231, 271] width 57 height 14
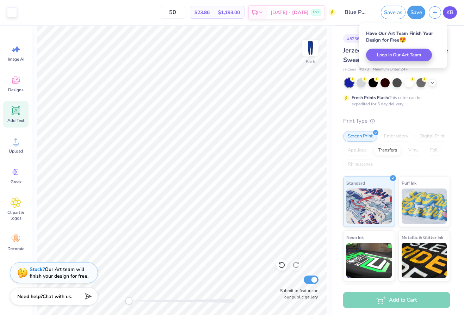
click at [447, 13] on span "KB" at bounding box center [449, 12] width 7 height 8
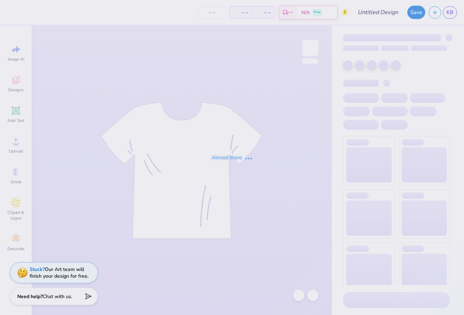
type input "Blue Pants"
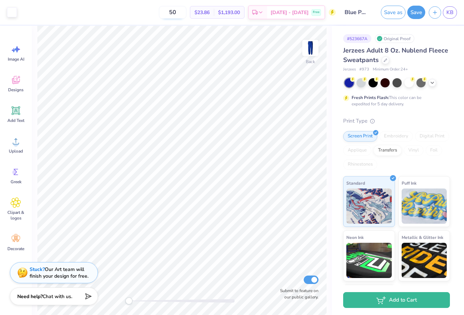
click at [186, 11] on input "50" at bounding box center [172, 12] width 27 height 13
type input "100"
click at [414, 10] on button "Save" at bounding box center [416, 11] width 18 height 13
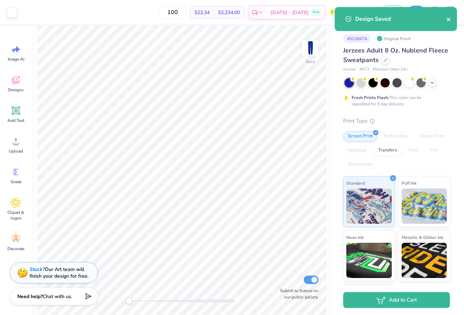
click at [449, 19] on icon "close" at bounding box center [448, 20] width 4 height 4
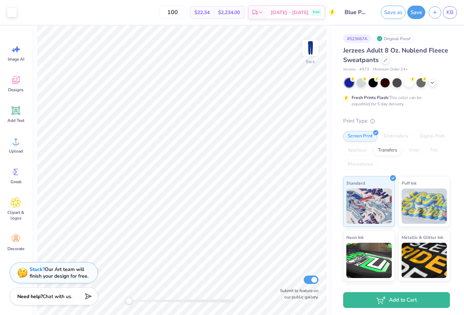
click at [450, 11] on div "Design Saved" at bounding box center [395, 22] width 125 height 32
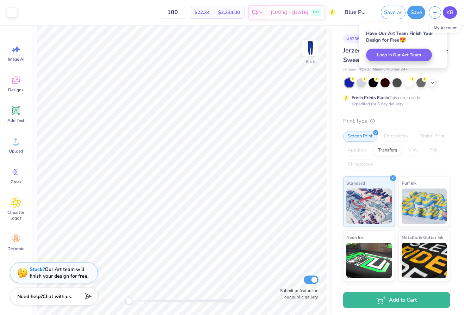
click at [449, 14] on span "KB" at bounding box center [449, 12] width 7 height 8
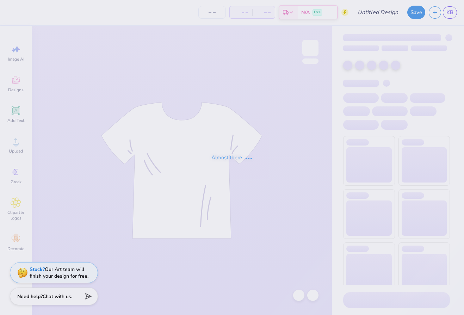
type input "life got better when I met you"
type input "100"
